Goal: Transaction & Acquisition: Book appointment/travel/reservation

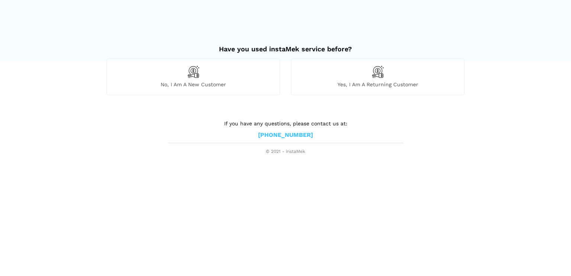
click at [336, 83] on span "Yes, I am a returning customer" at bounding box center [378, 84] width 173 height 7
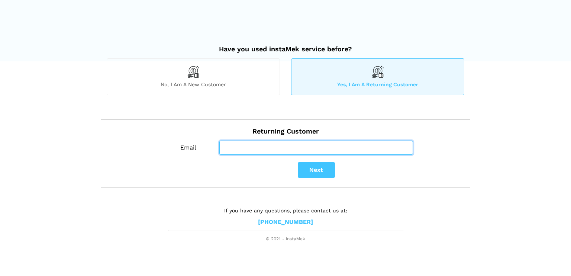
click at [259, 145] on input "Email" at bounding box center [316, 148] width 194 height 14
type input "[EMAIL_ADDRESS][DOMAIN_NAME]"
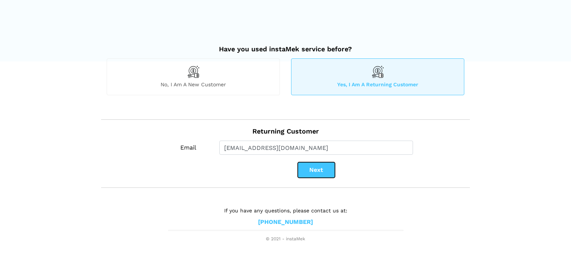
click at [306, 170] on button "Next" at bounding box center [316, 170] width 37 height 16
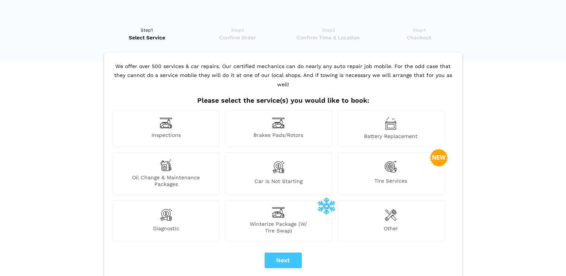
click at [170, 117] on img at bounding box center [166, 123] width 13 height 12
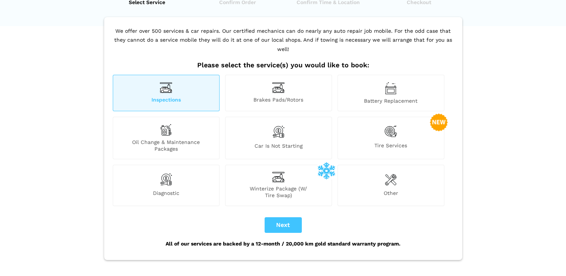
scroll to position [37, 0]
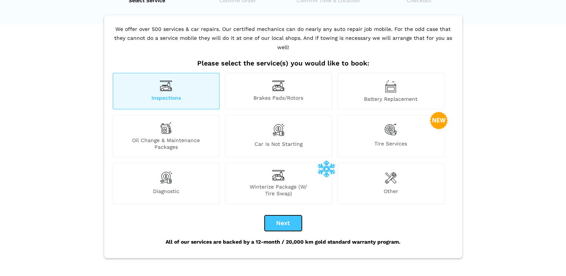
click at [281, 215] on button "Next" at bounding box center [282, 223] width 37 height 16
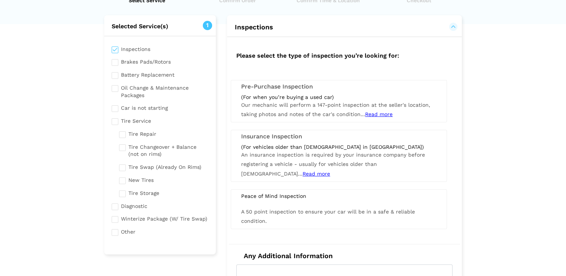
checkbox input "true"
click at [333, 90] on div "Pre-Purchase Inspection (For when you’re buying a used car) Our mechanic will p…" at bounding box center [339, 101] width 216 height 42
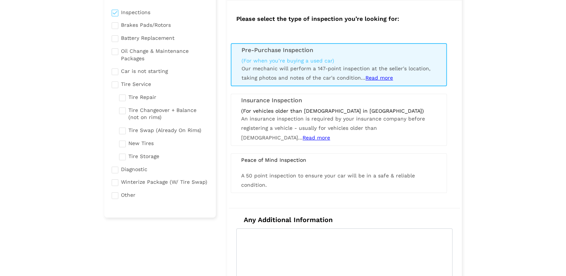
scroll to position [74, 0]
click at [382, 78] on span "Read more" at bounding box center [379, 77] width 28 height 6
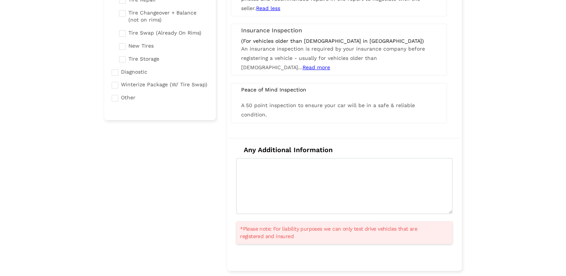
scroll to position [186, 0]
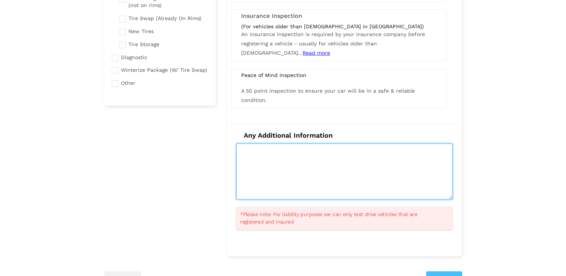
click at [431, 148] on textarea at bounding box center [344, 172] width 216 height 56
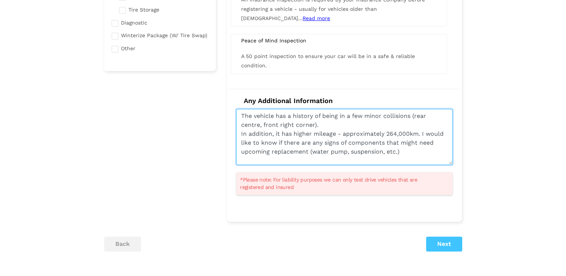
scroll to position [223, 0]
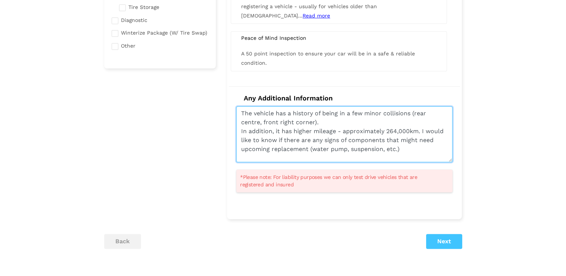
type textarea "The vehicle has a history of being in a few minor collisions (rear centre, fron…"
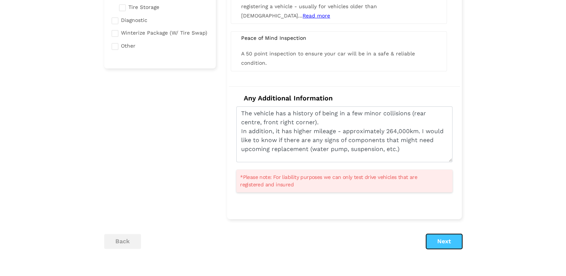
click at [445, 238] on button "Next" at bounding box center [444, 241] width 36 height 15
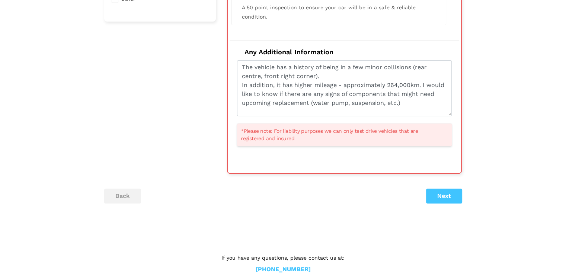
scroll to position [281, 0]
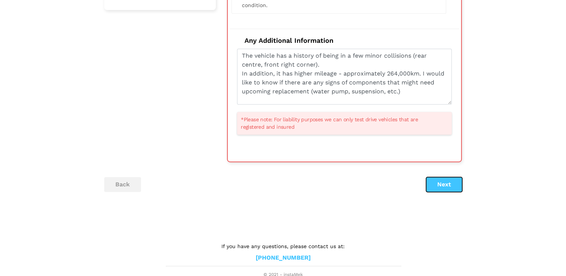
click at [434, 183] on button "Next" at bounding box center [444, 184] width 36 height 15
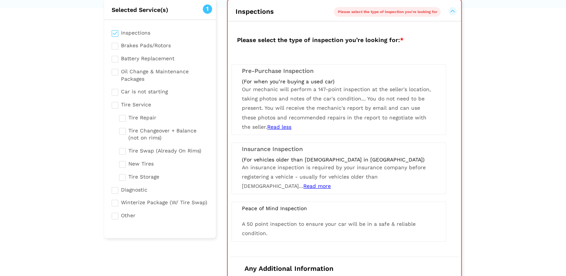
scroll to position [52, 0]
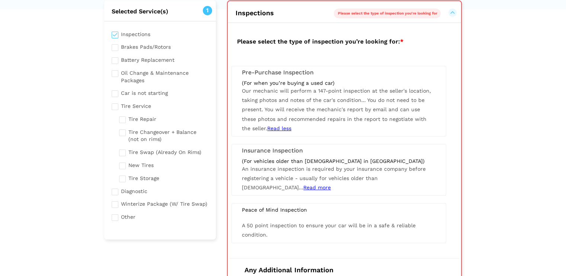
click at [382, 68] on div "Pre-Purchase Inspection (For when you’re buying a used car) Our mechanic will p…" at bounding box center [338, 101] width 215 height 71
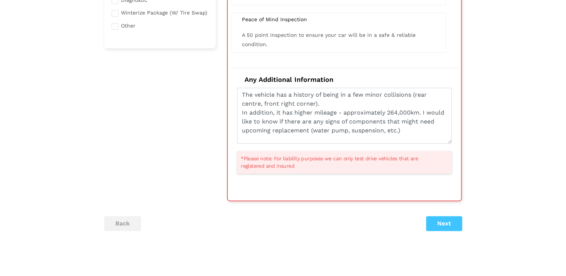
scroll to position [275, 0]
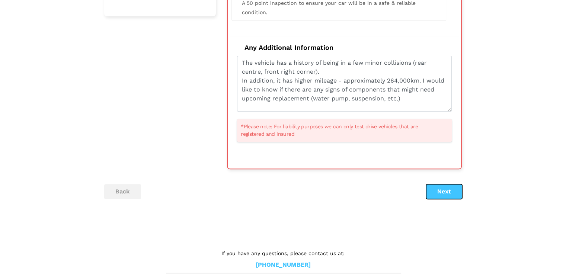
click at [449, 187] on button "Next" at bounding box center [444, 191] width 36 height 15
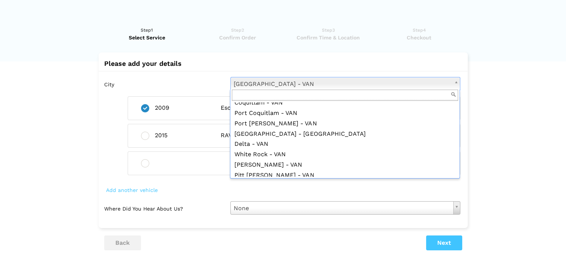
scroll to position [74, 0]
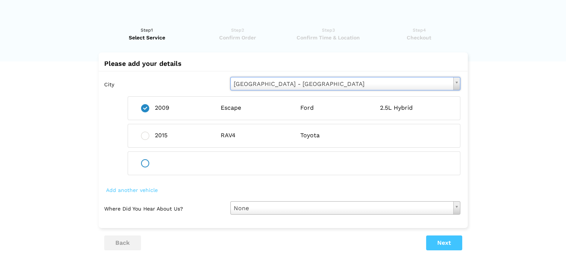
click at [146, 162] on ins at bounding box center [145, 163] width 8 height 8
radio input "false"
radio input "true"
click at [134, 192] on span "Add another vehicle" at bounding box center [131, 190] width 55 height 10
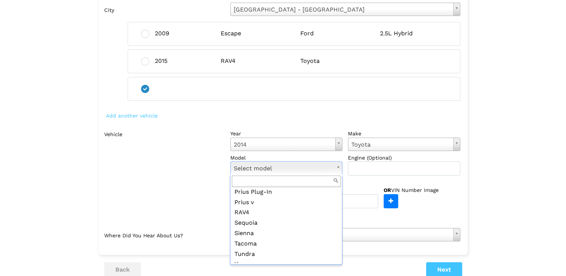
scroll to position [149, 0]
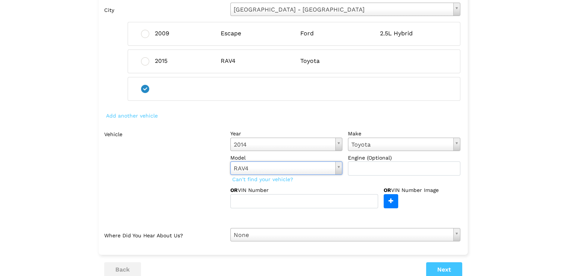
click at [193, 196] on label "Vehicle" at bounding box center [164, 167] width 120 height 81
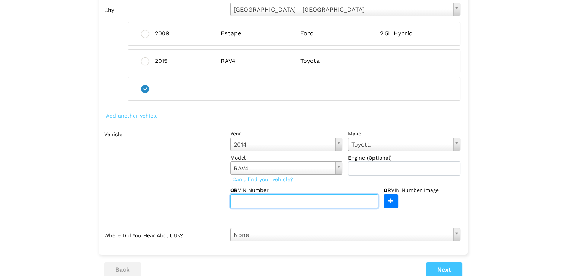
click at [293, 202] on input "text" at bounding box center [304, 201] width 148 height 14
click at [249, 204] on input "[US_VEHICLE_IDENTIFICATION_NUMBER]" at bounding box center [304, 201] width 148 height 14
click at [265, 203] on input "[US_VEHICLE_IDENTIFICATION_NUMBER]" at bounding box center [304, 201] width 148 height 14
click at [276, 202] on input "[US_VEHICLE_IDENTIFICATION_NUMBER]" at bounding box center [304, 201] width 148 height 14
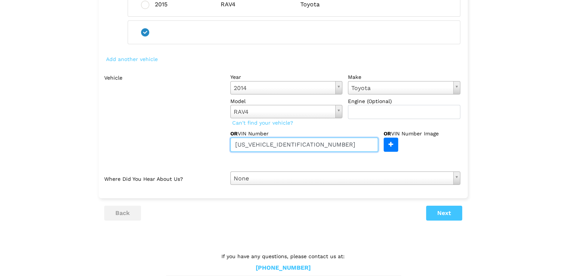
scroll to position [144, 0]
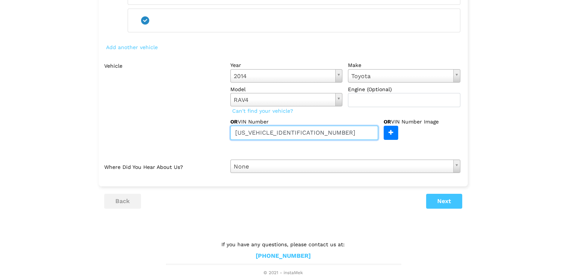
type input "[US_VEHICLE_IDENTIFICATION_NUMBER]"
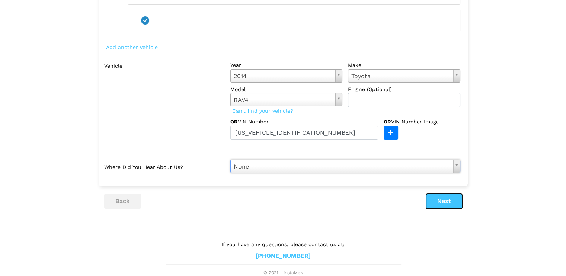
click at [446, 202] on button "Next" at bounding box center [444, 201] width 36 height 15
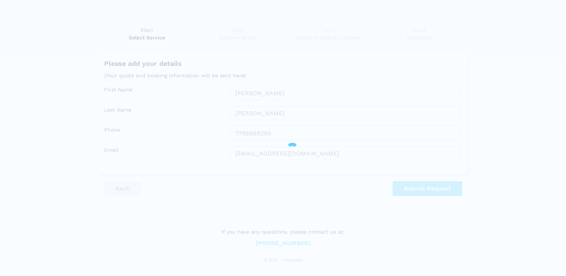
scroll to position [0, 0]
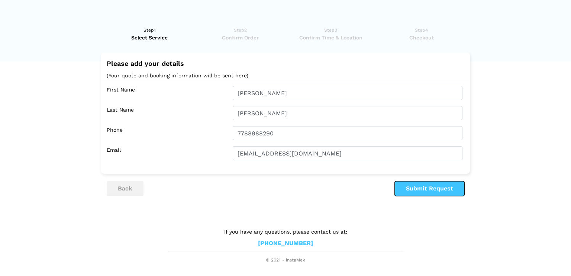
click at [452, 184] on button "Submit Request" at bounding box center [430, 188] width 70 height 15
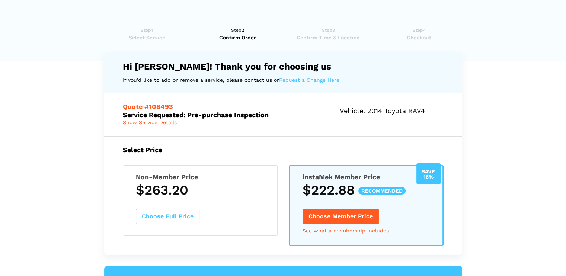
click at [351, 211] on button "Choose Member Price" at bounding box center [340, 217] width 76 height 16
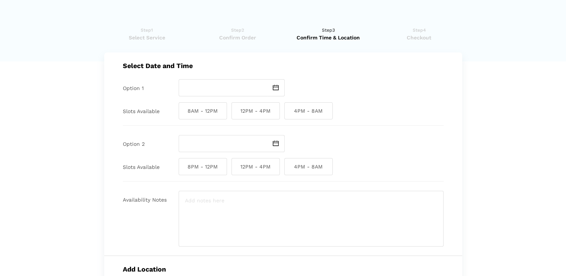
click at [236, 32] on link "Step2 Confirm Order" at bounding box center [237, 33] width 86 height 15
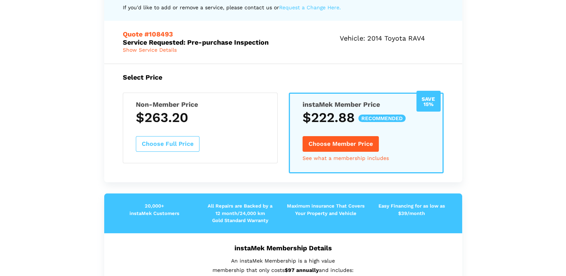
scroll to position [74, 0]
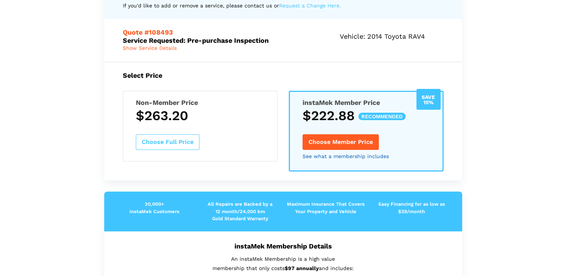
click at [348, 156] on link "See what a membership includes" at bounding box center [345, 156] width 86 height 5
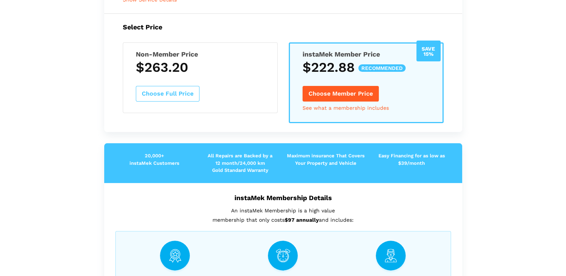
scroll to position [118, 0]
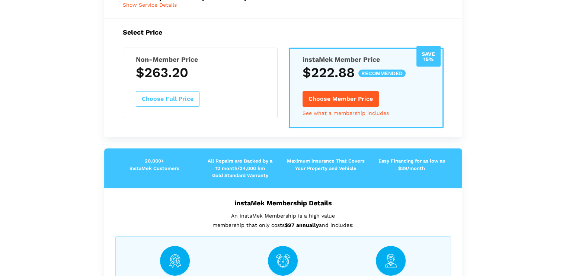
click at [166, 74] on h3 "$263.20" at bounding box center [200, 73] width 129 height 16
click at [170, 96] on button "Choose Full Price" at bounding box center [168, 99] width 64 height 16
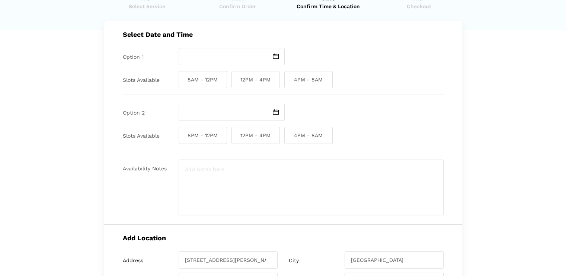
scroll to position [155, 0]
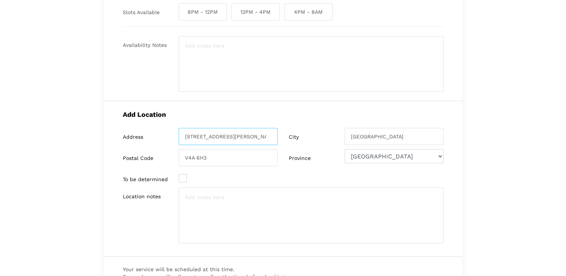
click at [250, 132] on input "[STREET_ADDRESS][PERSON_NAME]" at bounding box center [227, 136] width 99 height 17
click at [267, 135] on input "[STREET_ADDRESS][PERSON_NAME]" at bounding box center [227, 136] width 99 height 17
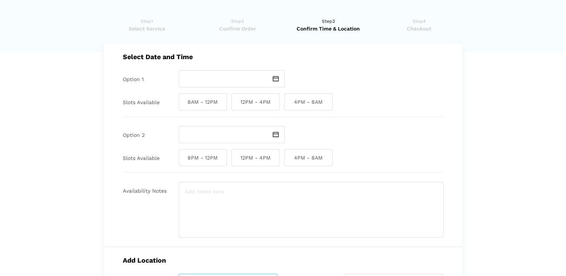
scroll to position [6, 0]
